Goal: Find specific page/section: Find specific page/section

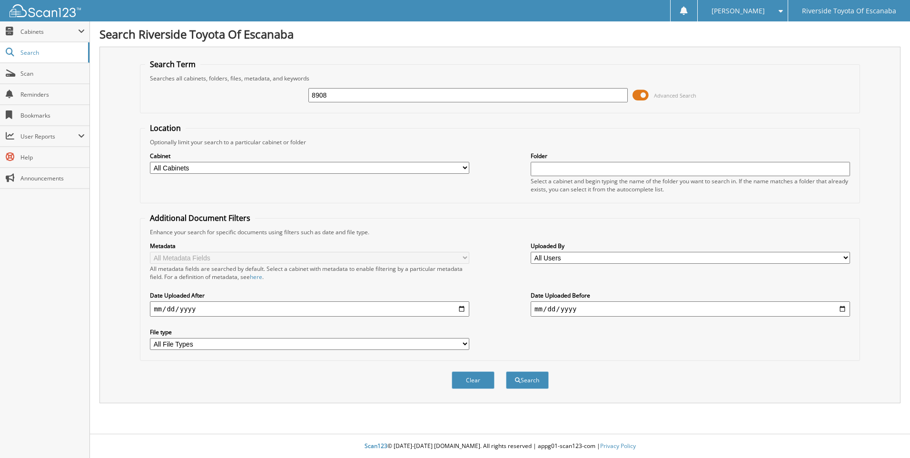
type input "8908"
click at [506, 371] on button "Search" at bounding box center [527, 380] width 43 height 18
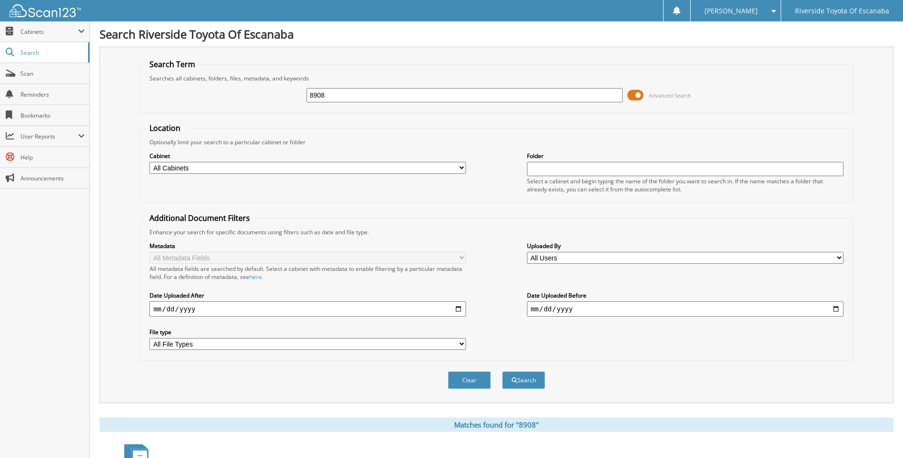
drag, startPoint x: 561, startPoint y: 94, endPoint x: 275, endPoint y: 103, distance: 286.8
click at [283, 100] on div "8908 Advanced Search" at bounding box center [496, 95] width 703 height 26
paste input "[US_VEHICLE_IDENTIFICATION_NUMBER]"
type input "[US_VEHICLE_IDENTIFICATION_NUMBER]"
click at [502, 371] on button "Search" at bounding box center [523, 380] width 43 height 18
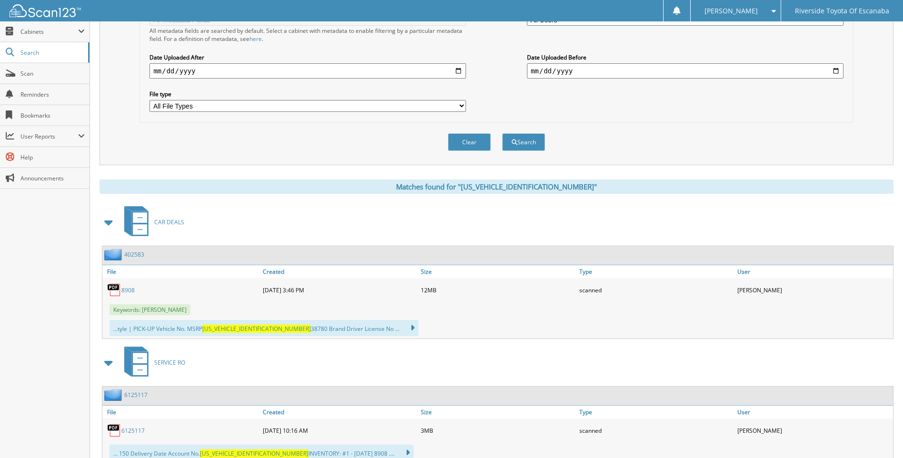
scroll to position [273, 0]
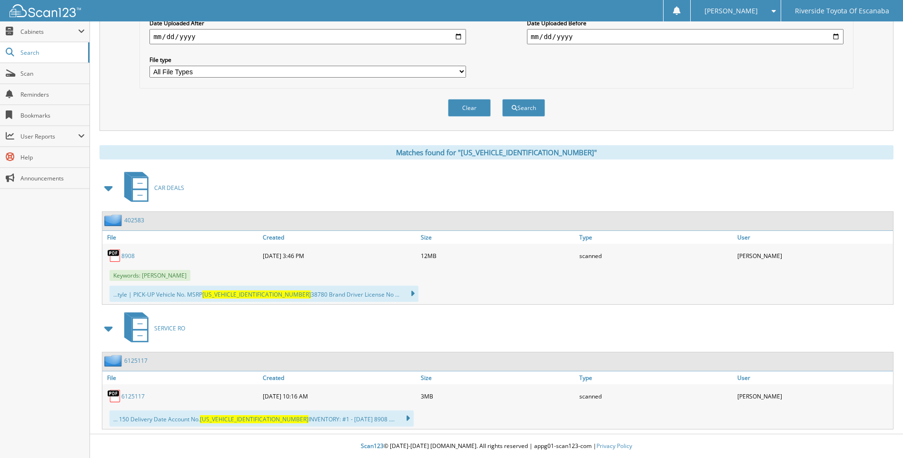
click at [167, 327] on span "SERVICE RO" at bounding box center [169, 328] width 31 height 8
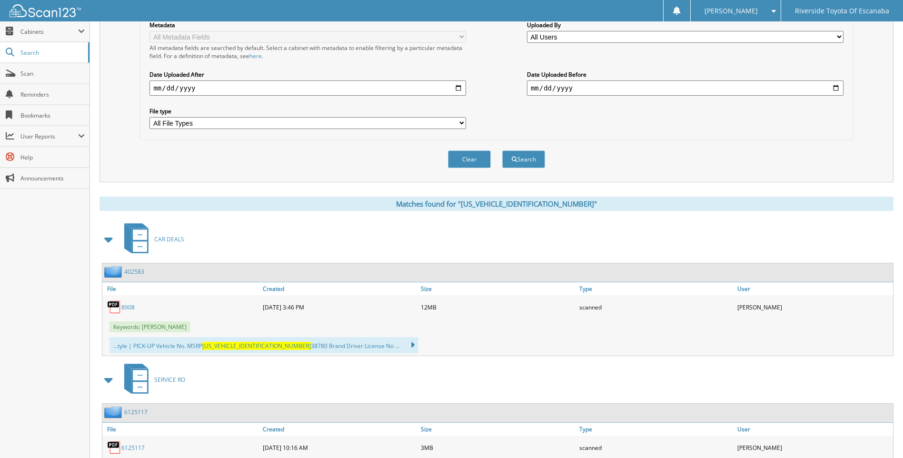
scroll to position [273, 0]
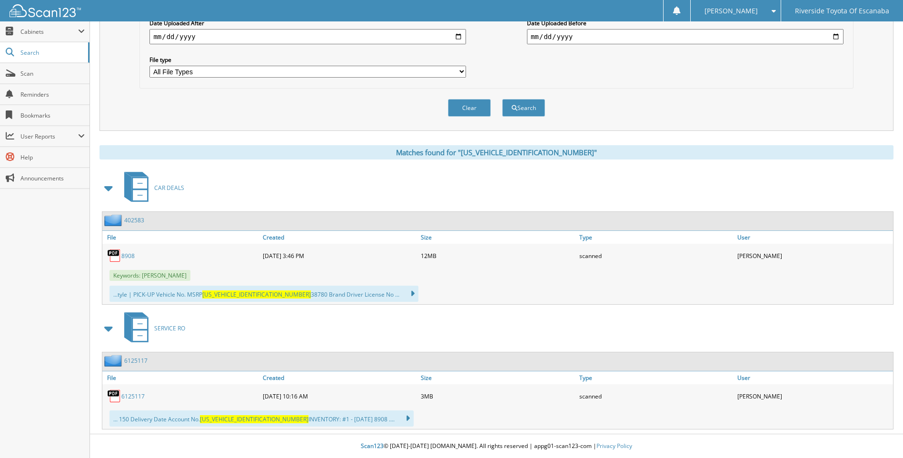
click at [133, 396] on link "6125117" at bounding box center [132, 396] width 23 height 8
